Goal: Find specific page/section: Find specific page/section

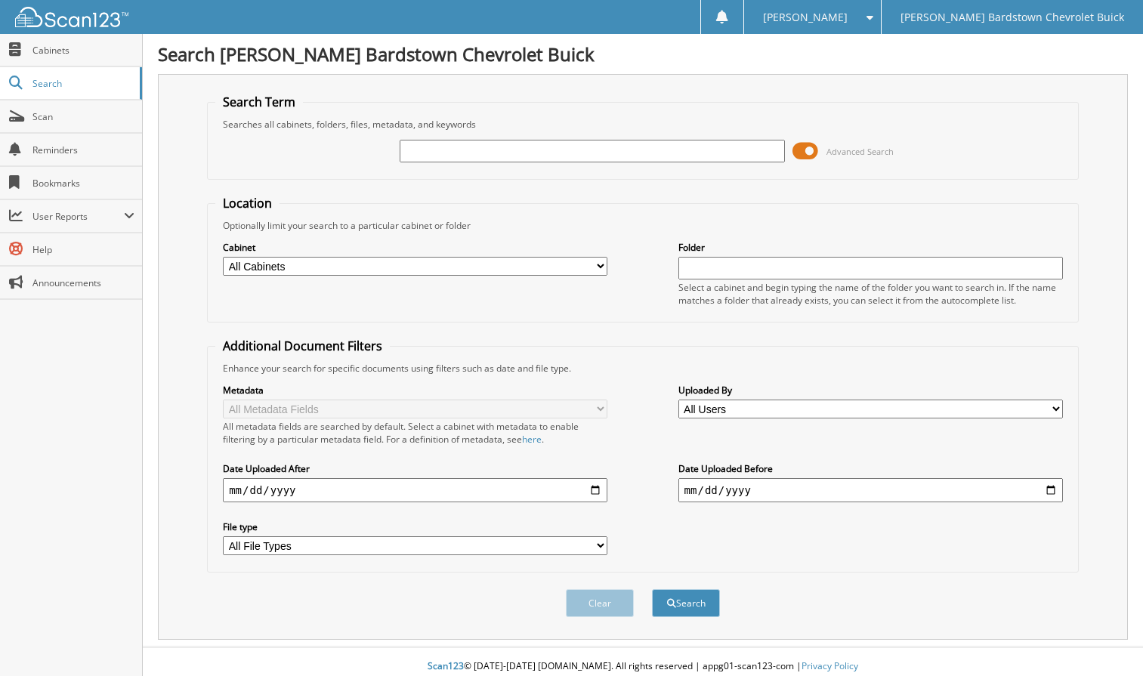
click at [468, 153] on input "text" at bounding box center [592, 151] width 384 height 23
type input "5147302"
drag, startPoint x: 583, startPoint y: 605, endPoint x: 689, endPoint y: 564, distance: 113.3
click at [689, 564] on form "Search Term Searches all cabinets, folders, files, metadata, and keywords 51473…" at bounding box center [643, 364] width 872 height 540
click at [687, 600] on button "Search" at bounding box center [686, 603] width 68 height 28
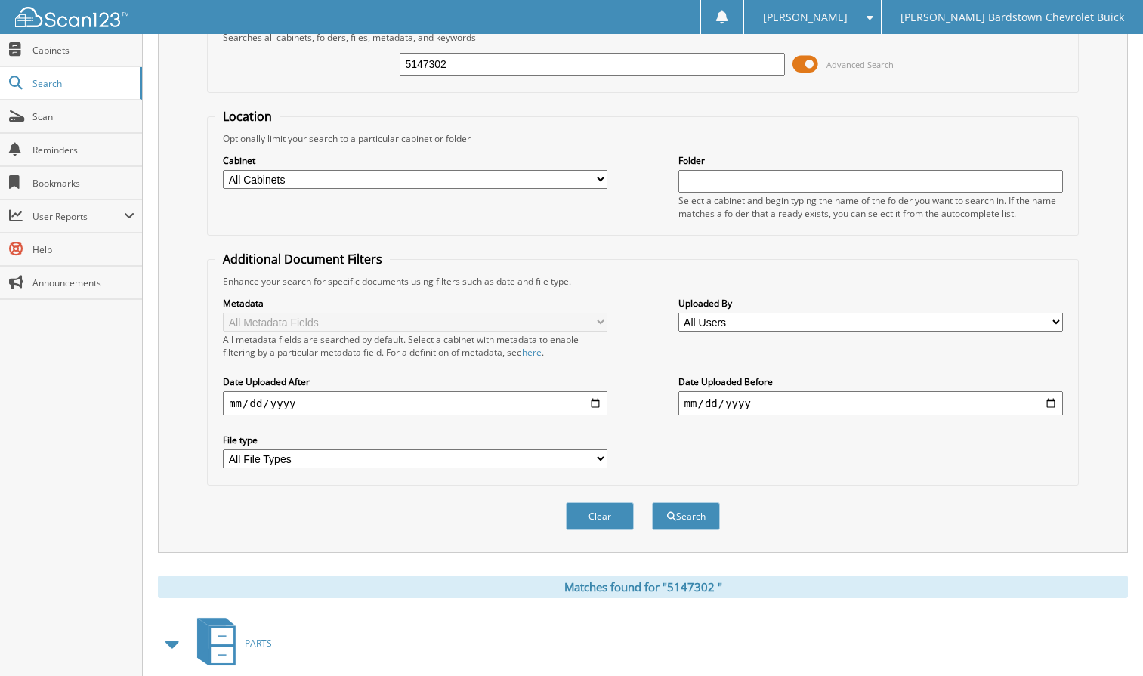
scroll to position [288, 0]
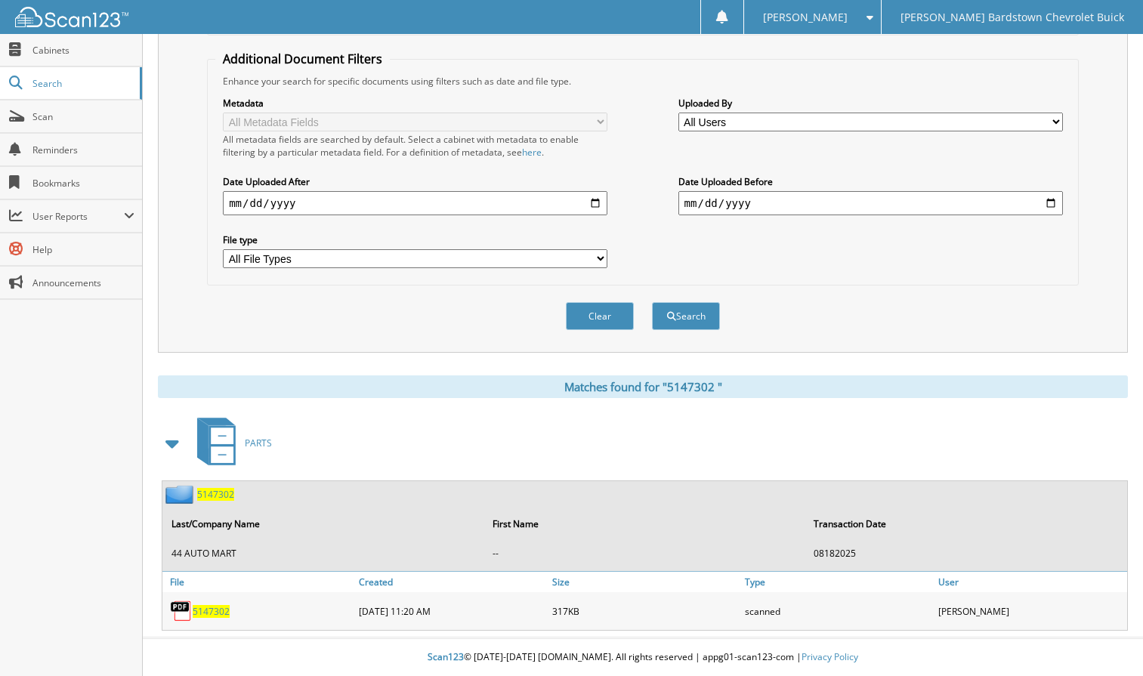
click at [208, 613] on span "5 1 4 7 3 0 2" at bounding box center [211, 611] width 37 height 13
click at [560, 43] on div "Location Optionally limit your search to a particular cabinet or folder Cabinet…" at bounding box center [643, 97] width 872 height 378
click at [63, 49] on span "Cabinets" at bounding box center [83, 50] width 102 height 13
